Goal: Check status: Check status

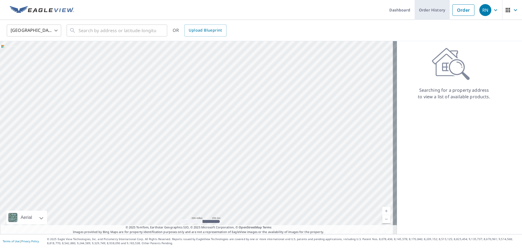
click at [438, 13] on link "Order History" at bounding box center [432, 10] width 35 height 20
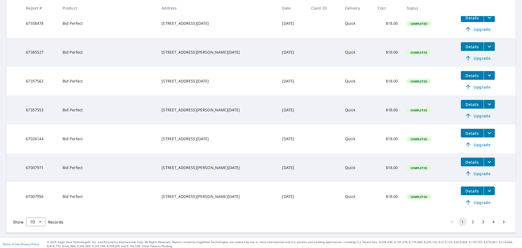
scroll to position [202, 0]
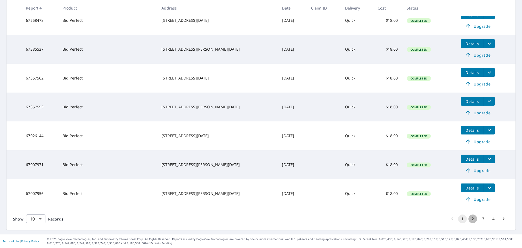
click at [471, 219] on button "2" at bounding box center [473, 218] width 9 height 9
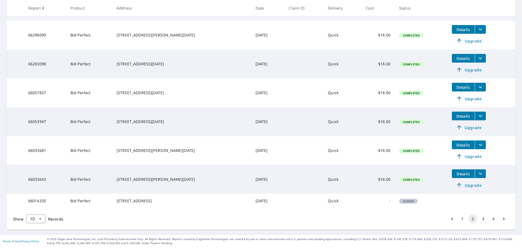
scroll to position [192, 0]
click at [480, 219] on button "3" at bounding box center [483, 218] width 9 height 9
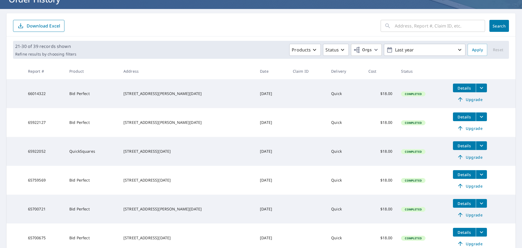
scroll to position [54, 0]
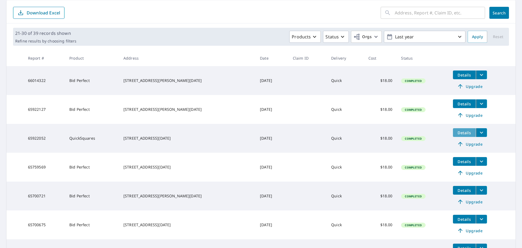
click at [464, 132] on button "Details" at bounding box center [464, 132] width 23 height 9
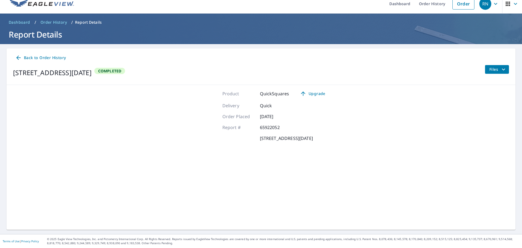
scroll to position [6, 0]
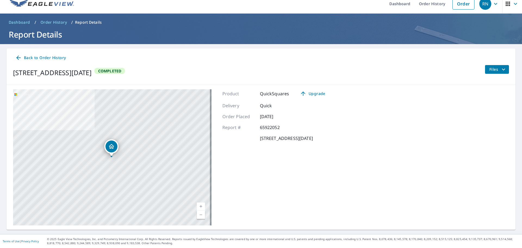
click at [493, 72] on span "Files" at bounding box center [498, 69] width 17 height 7
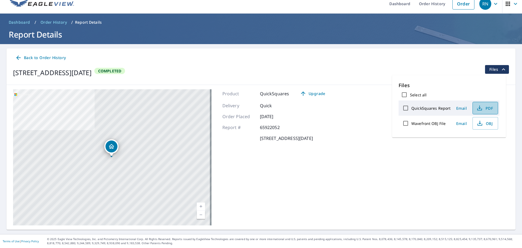
click at [488, 107] on span "PDF" at bounding box center [484, 108] width 17 height 7
